Goal: Navigation & Orientation: Find specific page/section

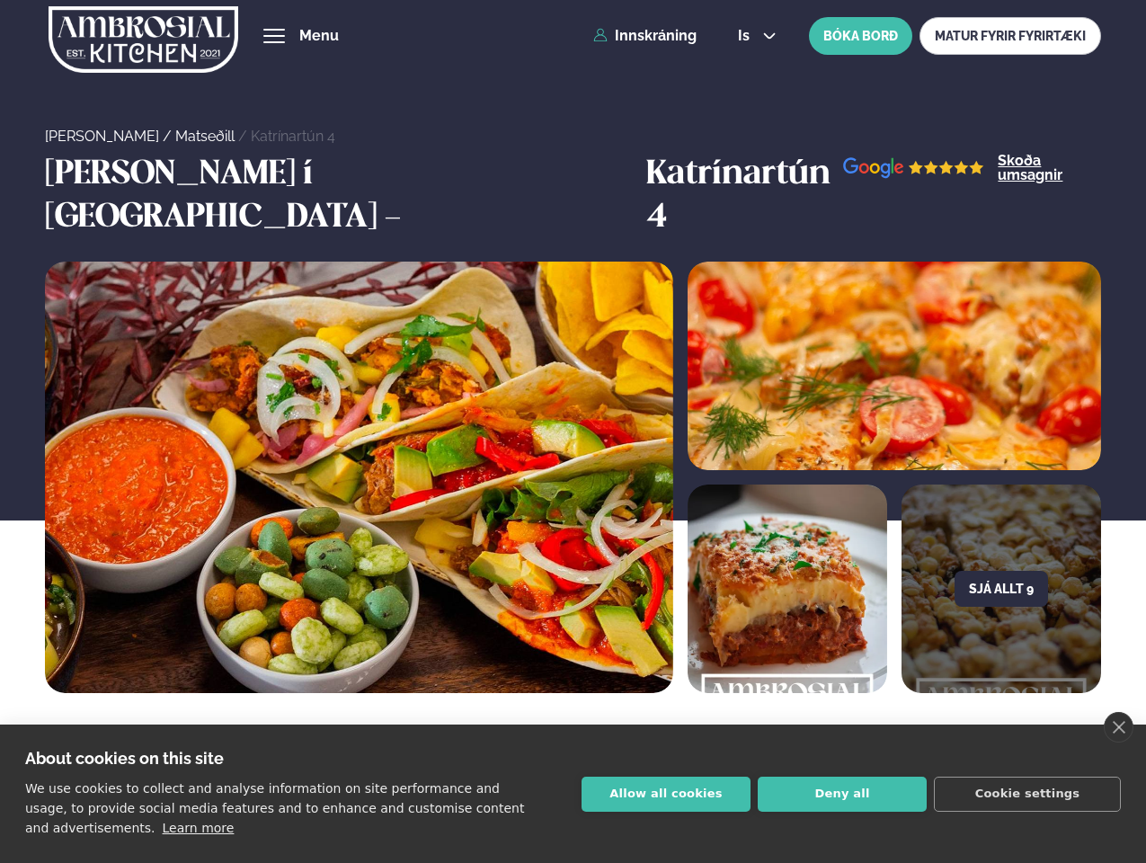
click at [1118, 727] on link "close" at bounding box center [1119, 727] width 30 height 31
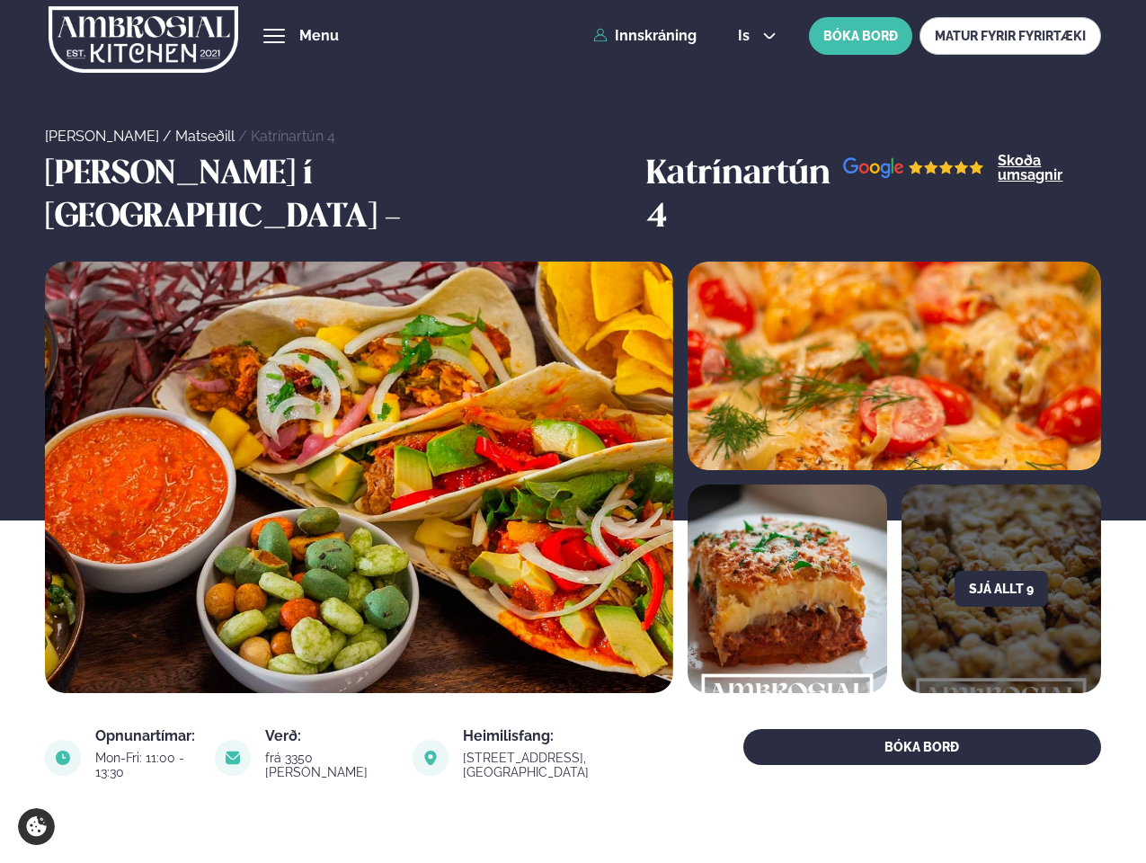
click at [274, 36] on span "hamburger" at bounding box center [274, 36] width 16 height 16
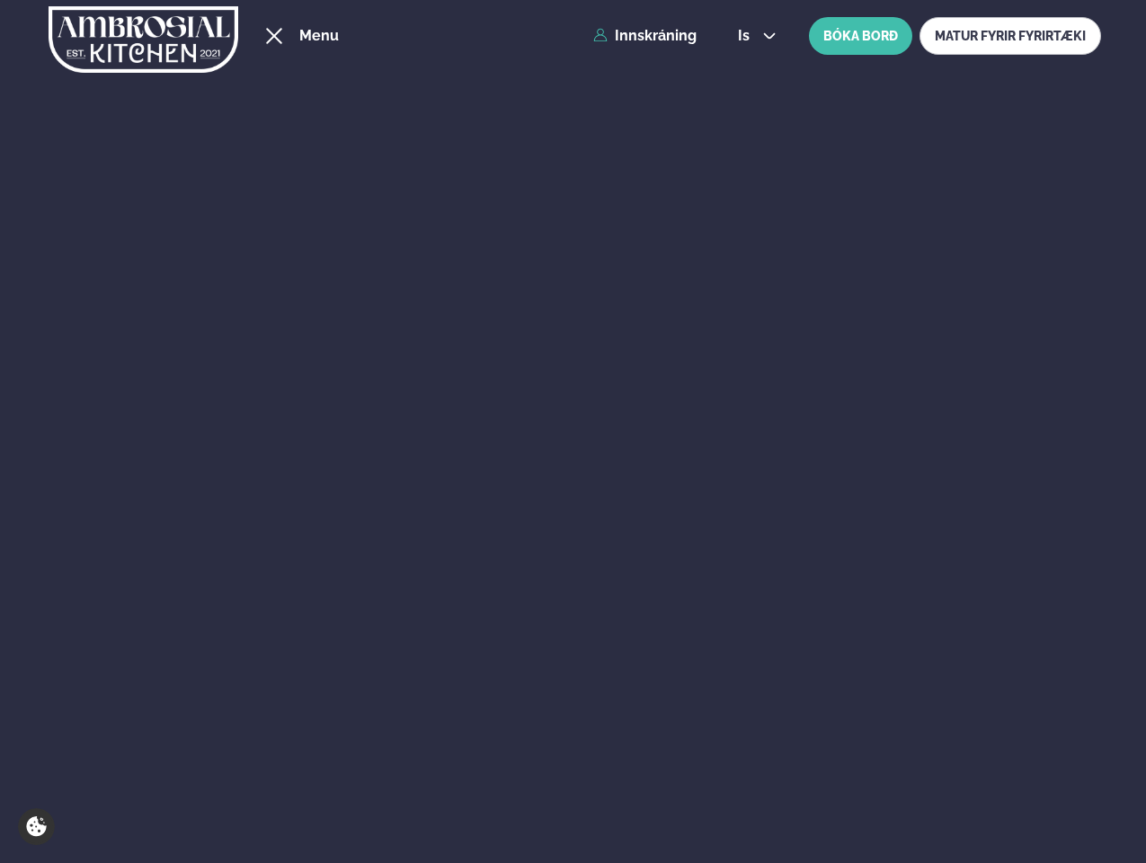
click at [755, 36] on span "is" at bounding box center [746, 36] width 17 height 14
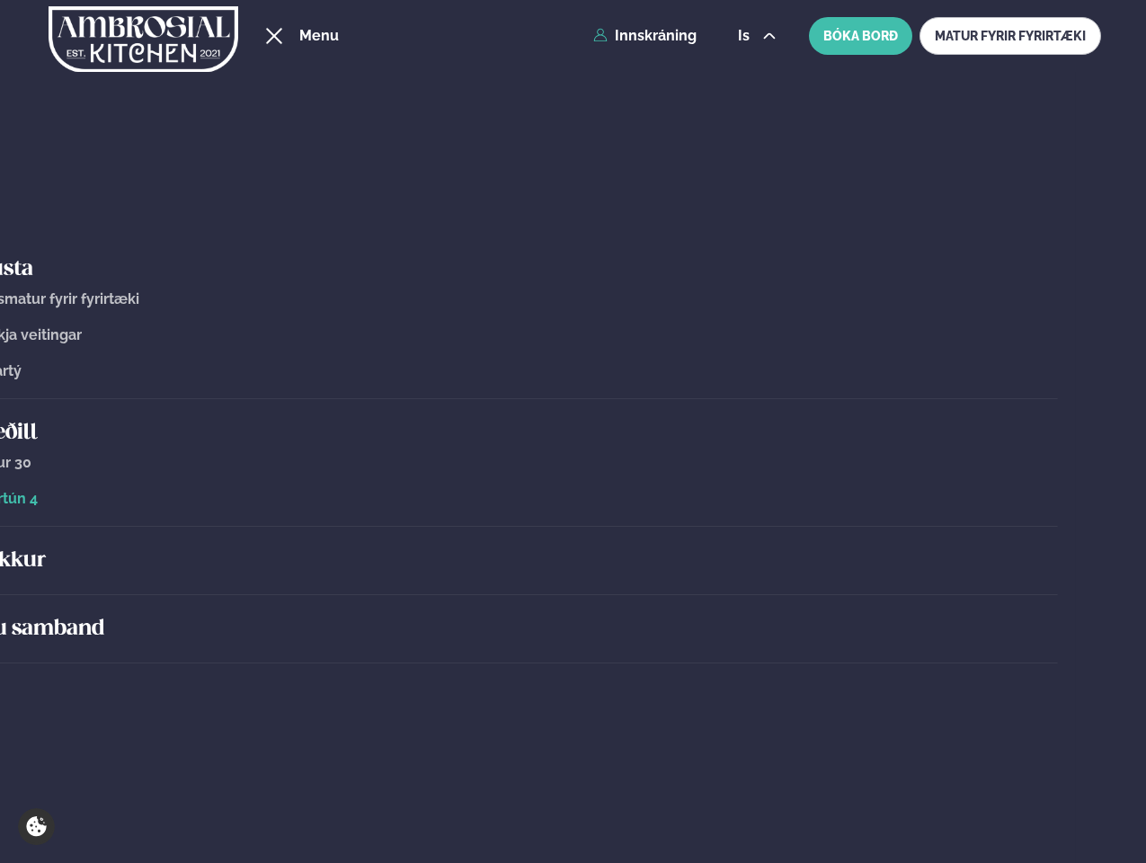
click at [1000, 546] on h5 "Um okkur" at bounding box center [503, 560] width 1110 height 29
